Goal: Entertainment & Leisure: Consume media (video, audio)

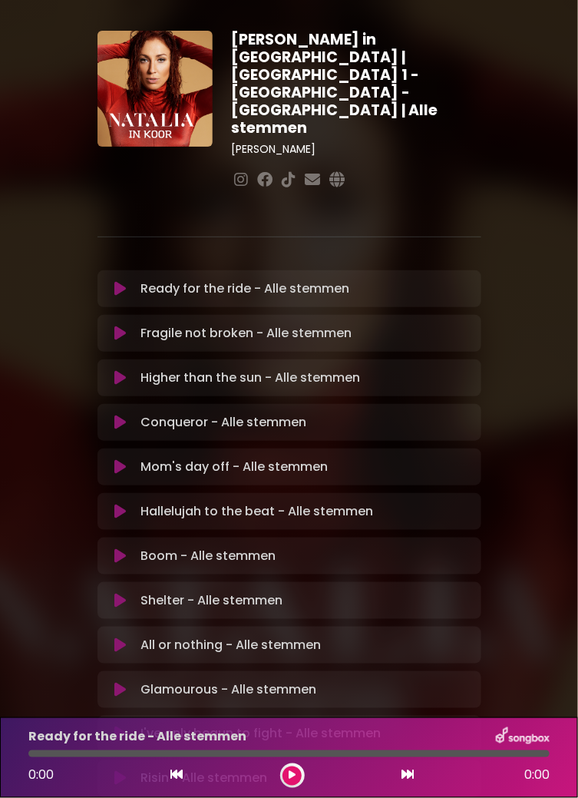
scroll to position [48, 0]
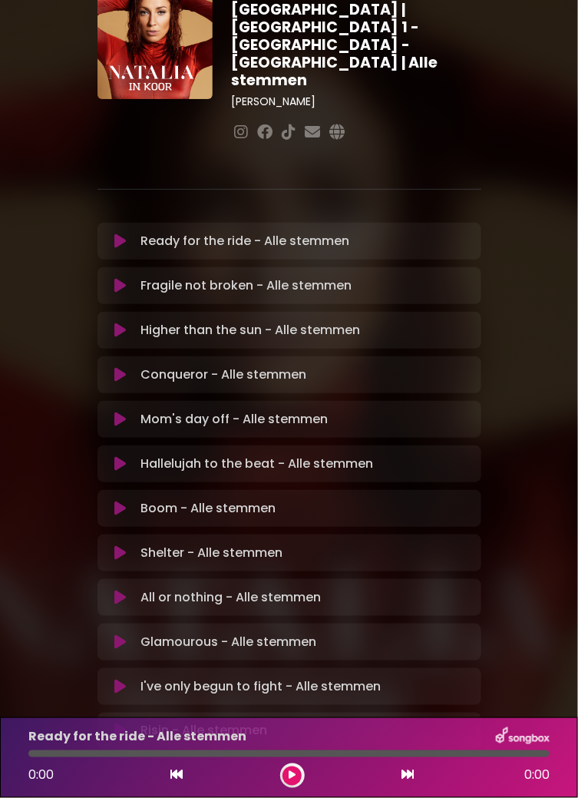
click at [298, 770] on button at bounding box center [292, 776] width 19 height 19
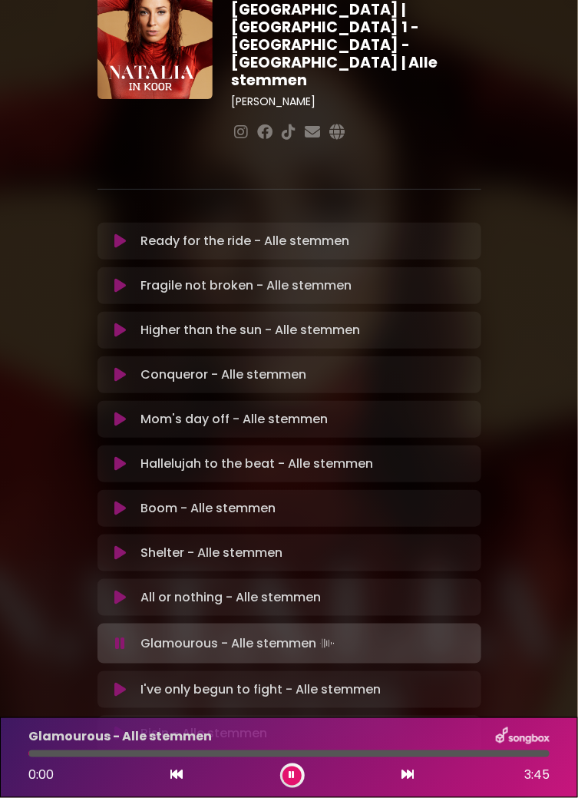
scroll to position [51, 0]
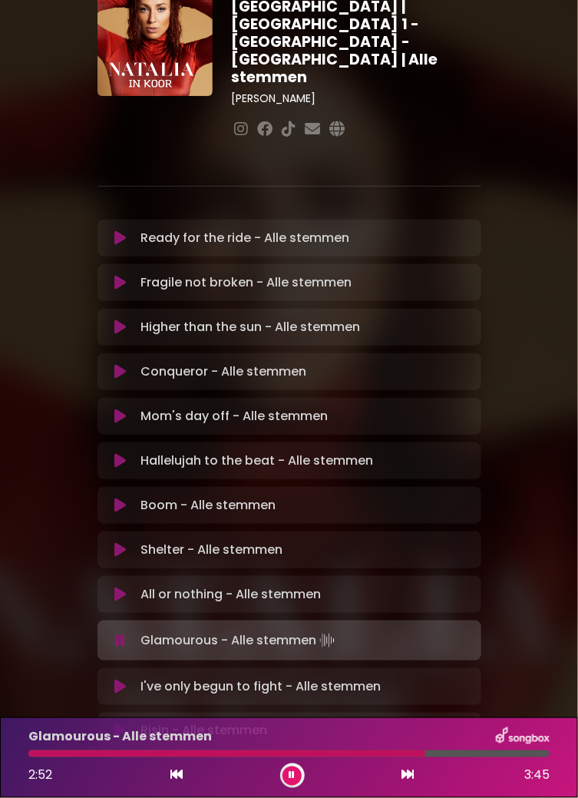
click at [386, 753] on div at bounding box center [226, 753] width 397 height 7
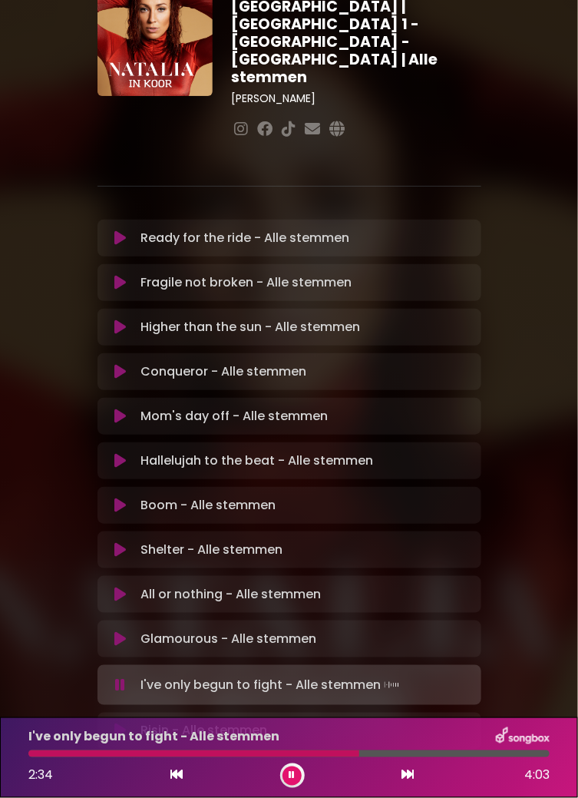
click at [310, 753] on div at bounding box center [193, 753] width 331 height 7
click at [325, 755] on div at bounding box center [190, 753] width 324 height 7
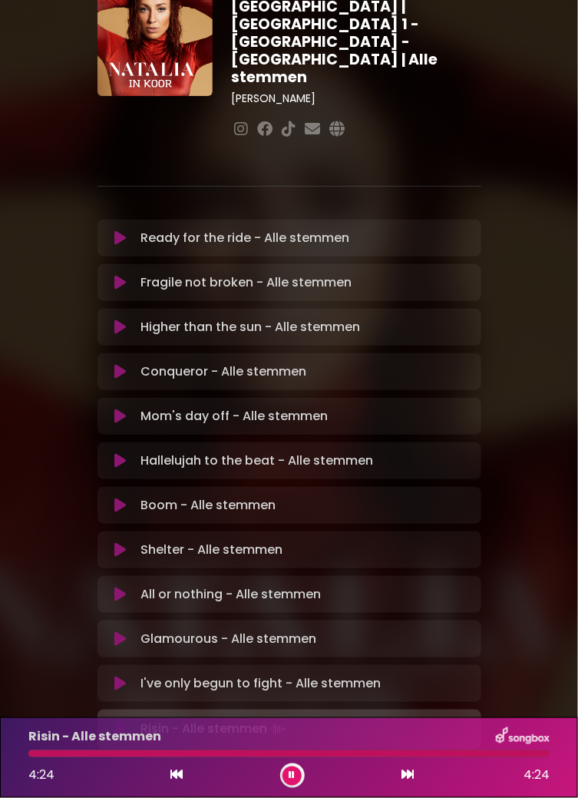
scroll to position [48, 0]
